Goal: Task Accomplishment & Management: Manage account settings

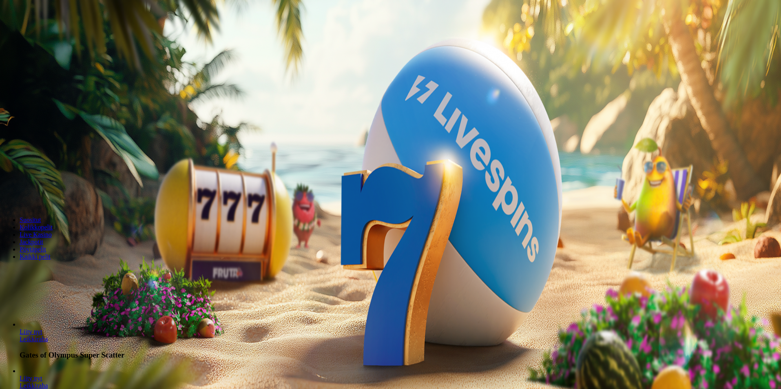
click at [59, 34] on button "Kirjaudu" at bounding box center [56, 29] width 27 height 9
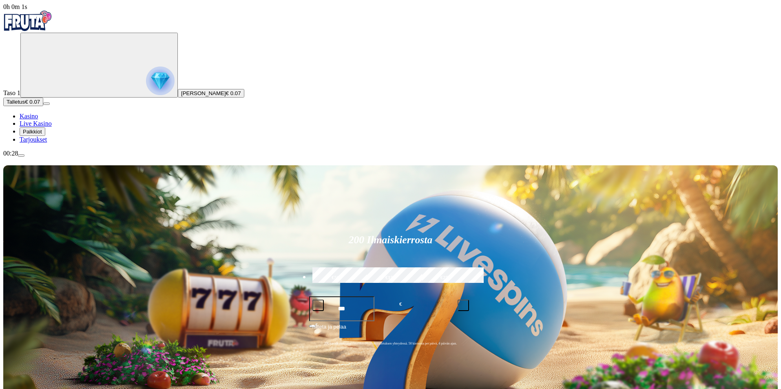
click at [146, 86] on img "Primary" at bounding box center [160, 80] width 29 height 29
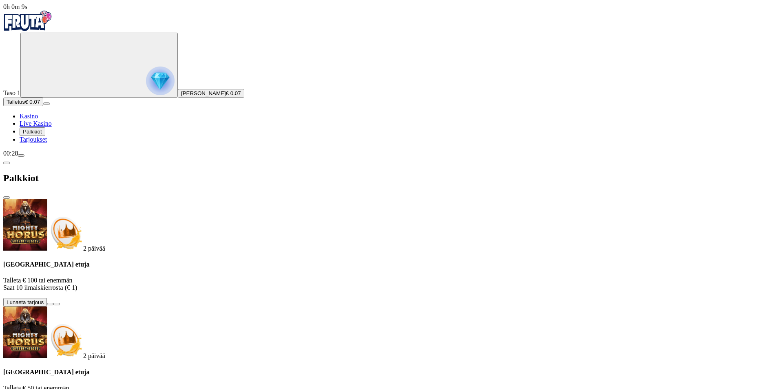
click at [7, 197] on span "close icon" at bounding box center [7, 197] width 0 height 0
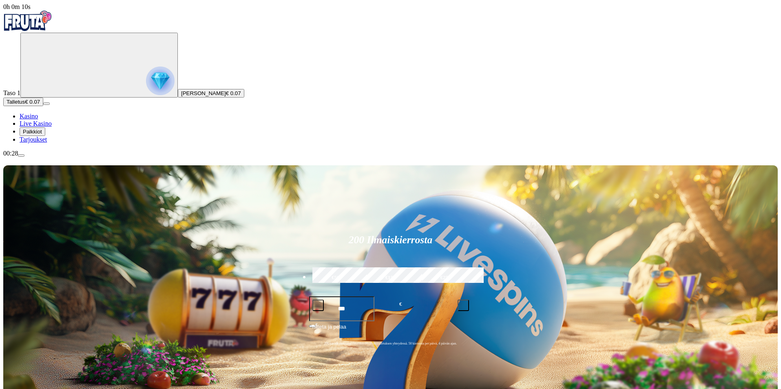
click at [146, 82] on img "Primary" at bounding box center [160, 80] width 29 height 29
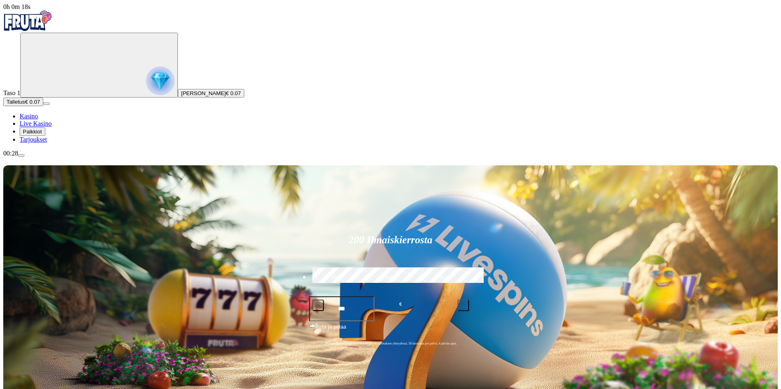
click at [146, 83] on img "Primary" at bounding box center [160, 80] width 29 height 29
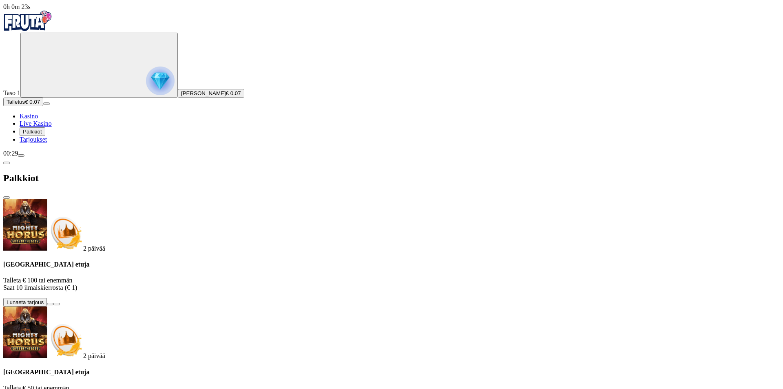
click at [47, 143] on span "Tarjoukset" at bounding box center [33, 139] width 27 height 7
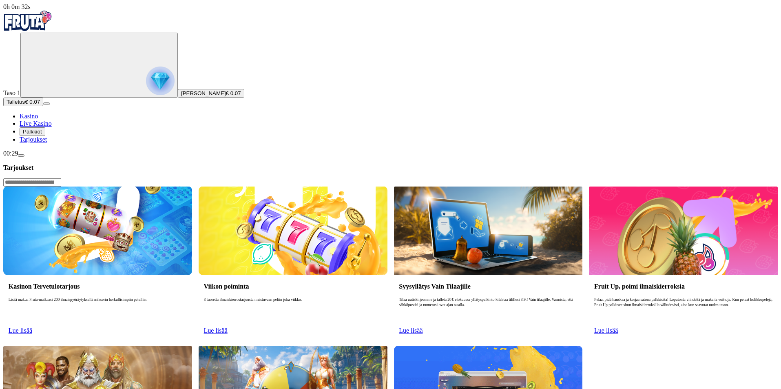
click at [21, 155] on span "menu icon" at bounding box center [21, 155] width 0 height 0
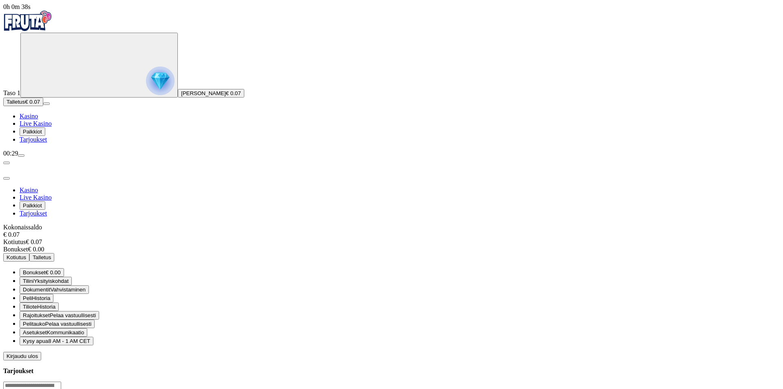
click at [46, 269] on span "Bonukset" at bounding box center [34, 272] width 23 height 6
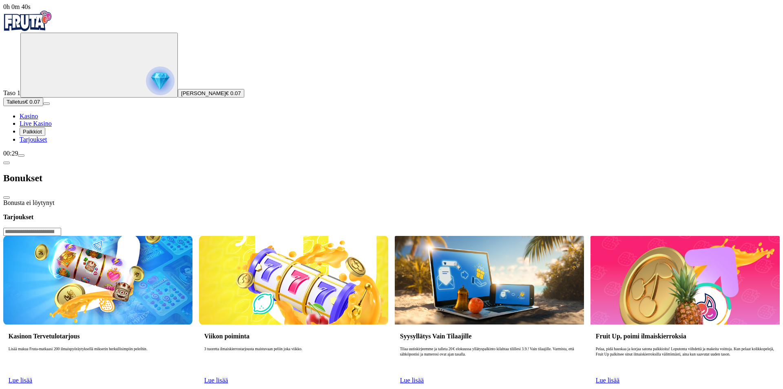
click at [7, 163] on span "chevron-left icon" at bounding box center [7, 163] width 0 height 0
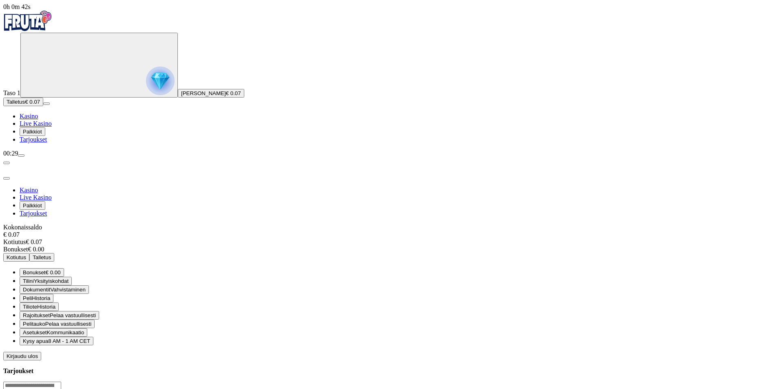
click at [96, 312] on span "Pelaa vastuullisesti" at bounding box center [73, 315] width 46 height 6
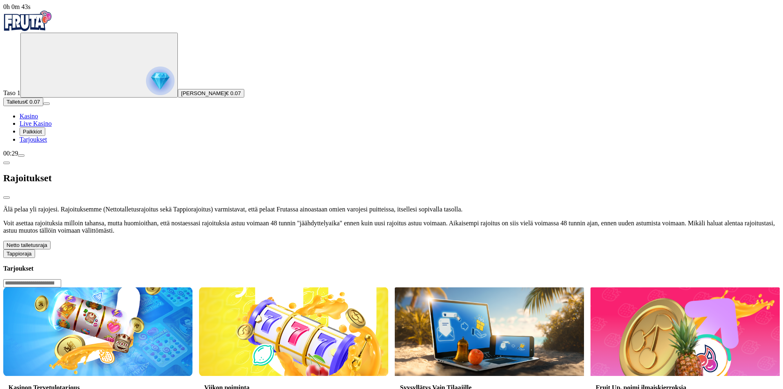
click at [7, 163] on span "chevron-left icon" at bounding box center [7, 163] width 0 height 0
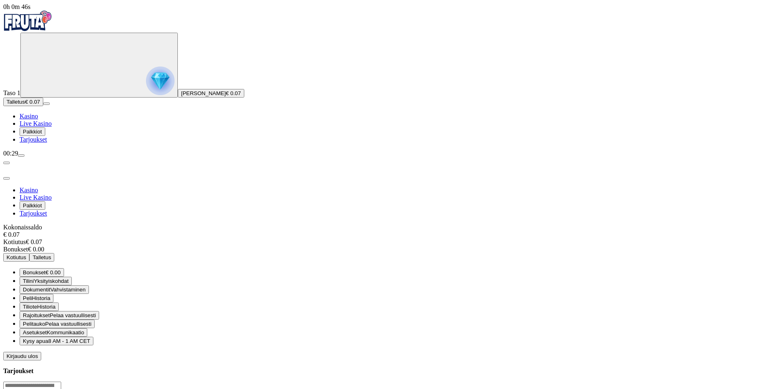
click at [34, 278] on span "Tilini" at bounding box center [28, 281] width 11 height 6
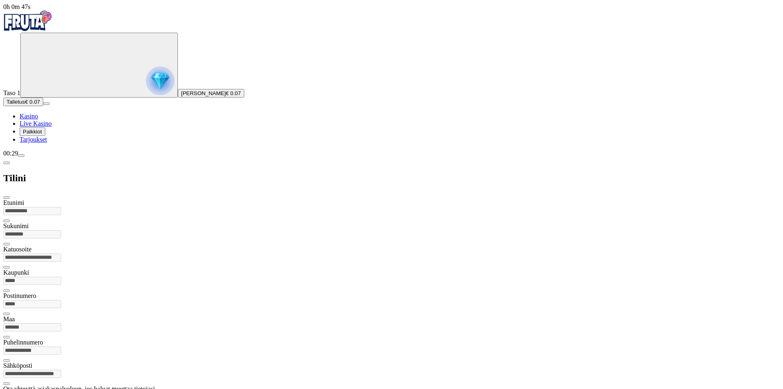
click at [7, 163] on span "chevron-left icon" at bounding box center [7, 163] width 0 height 0
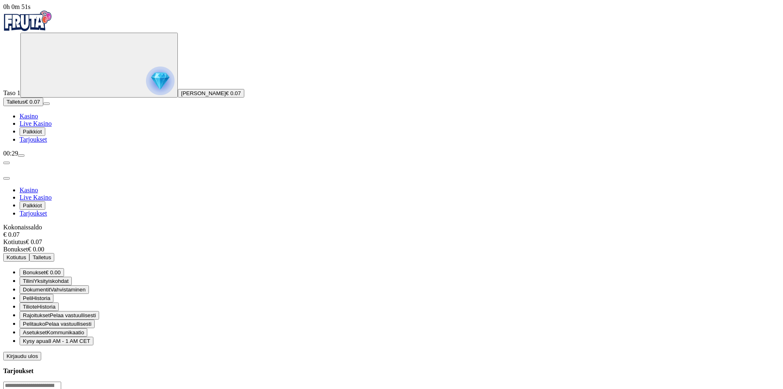
click at [55, 303] on span "Tiliote Historia" at bounding box center [39, 306] width 33 height 6
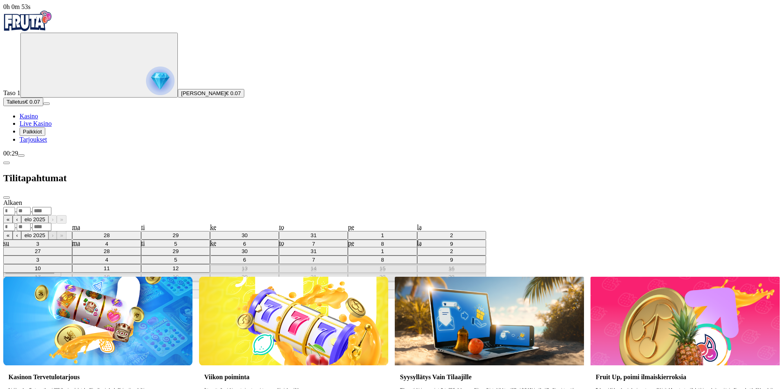
click at [7, 163] on span "chevron-left icon" at bounding box center [7, 163] width 0 height 0
